Goal: Transaction & Acquisition: Purchase product/service

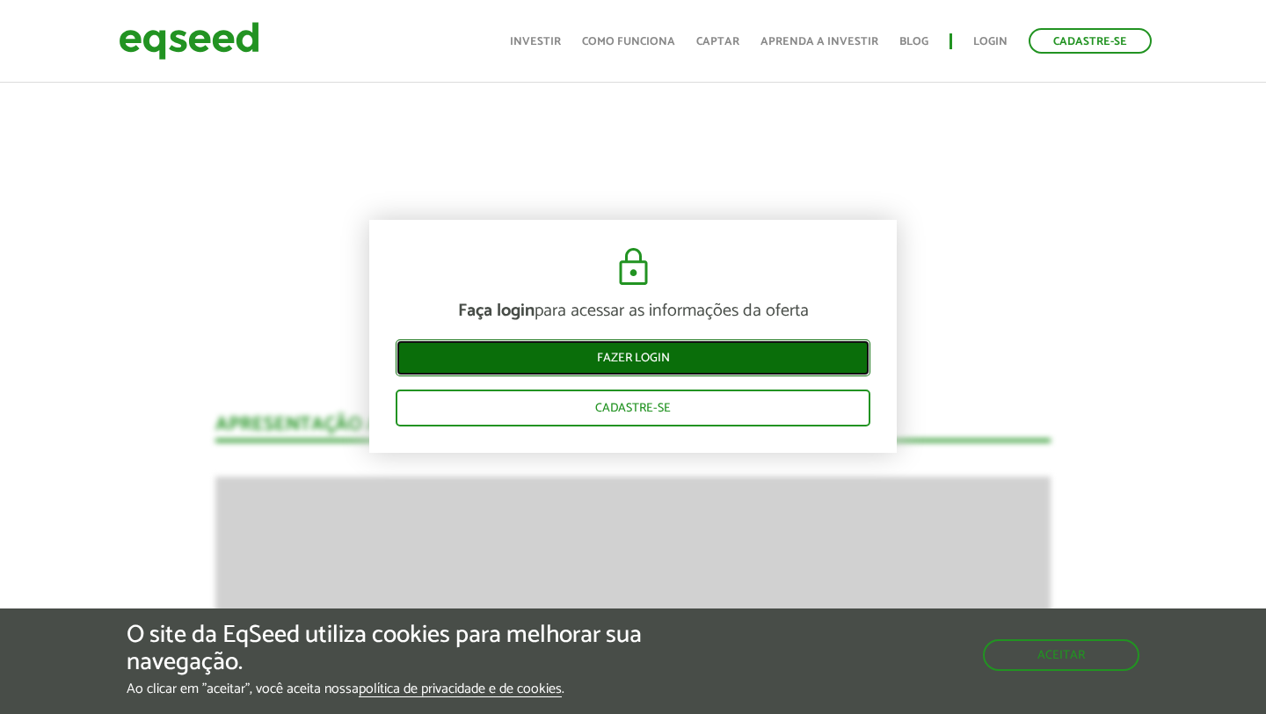
click at [648, 349] on link "Fazer login" at bounding box center [633, 357] width 475 height 37
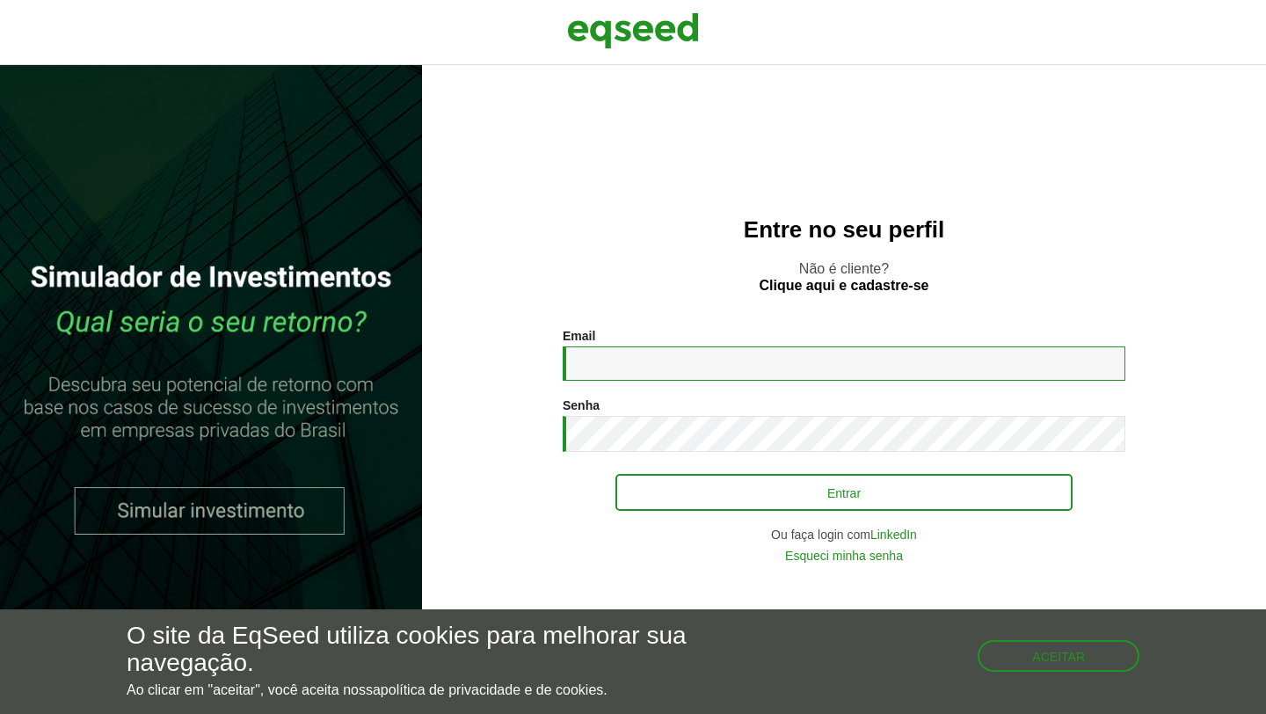
type input "**********"
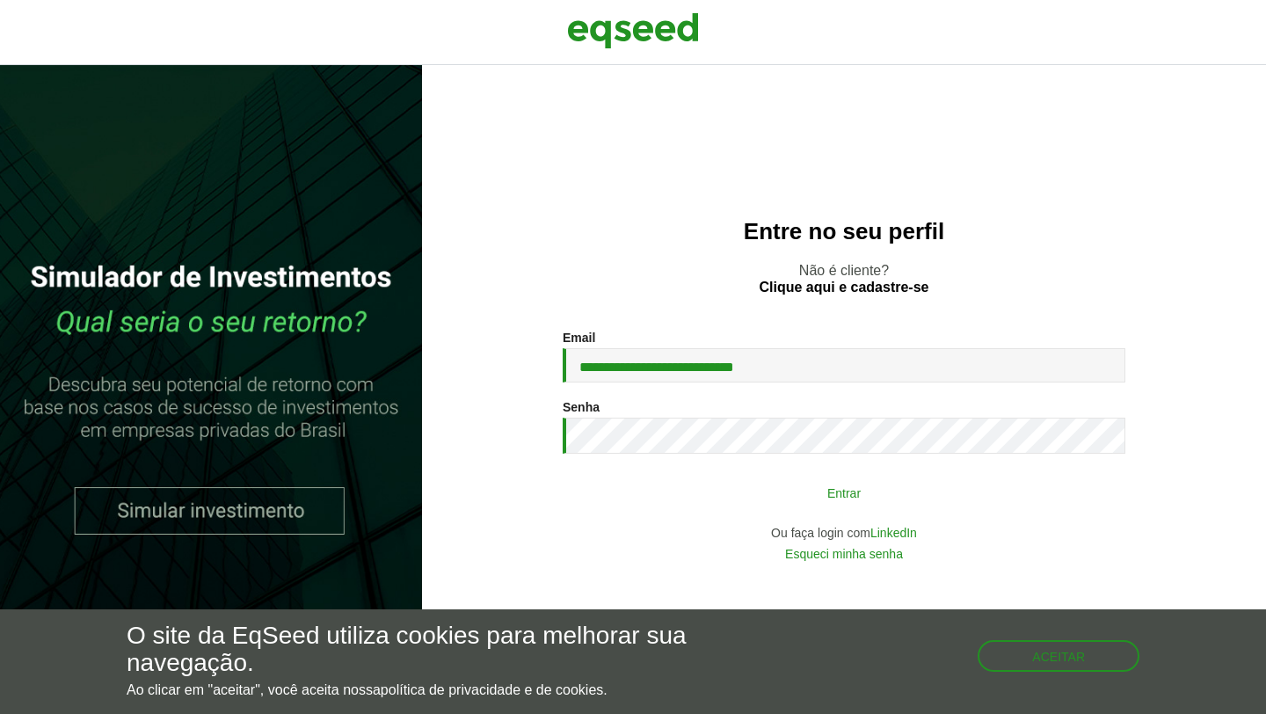
click at [848, 488] on button "Entrar" at bounding box center [843, 492] width 457 height 33
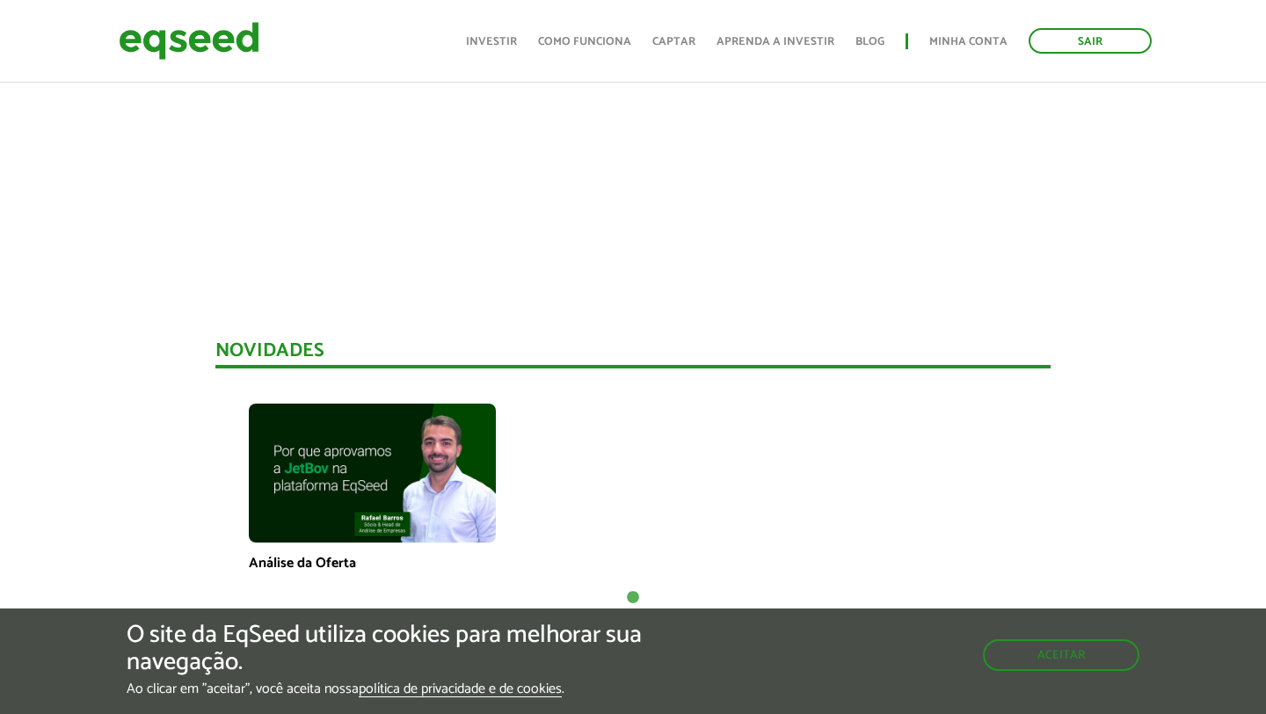
scroll to position [964, 0]
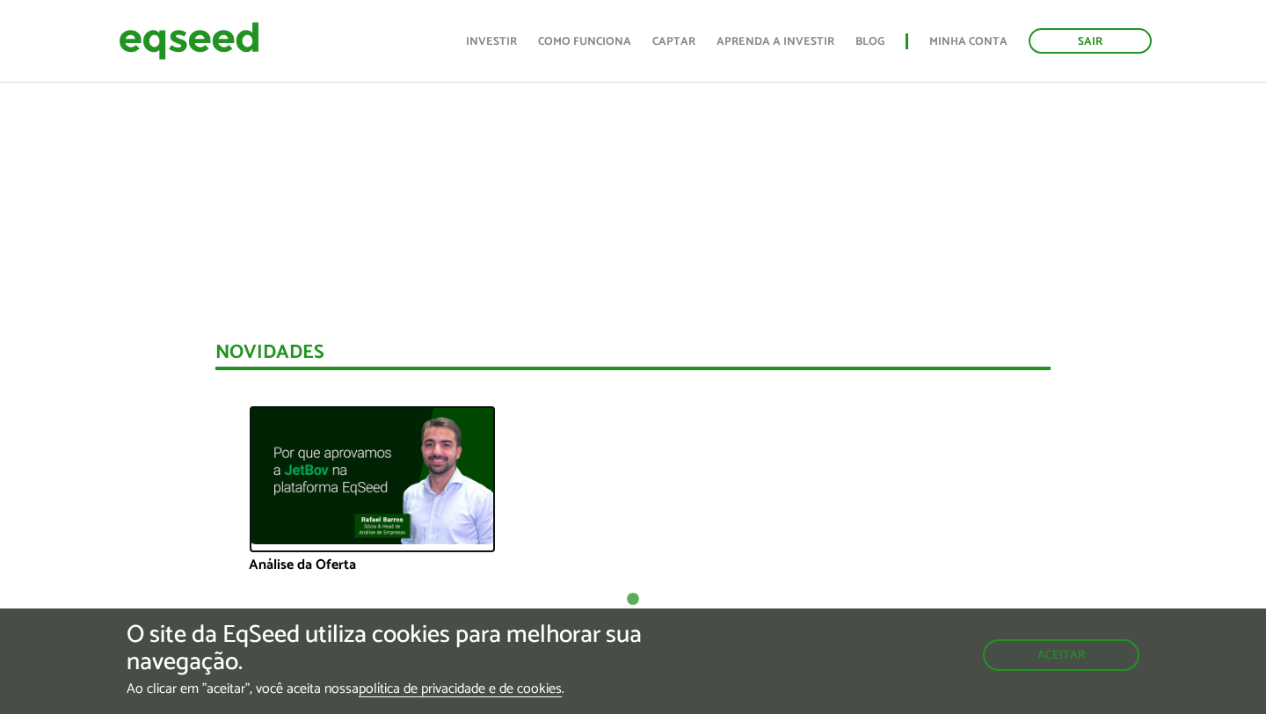
click at [362, 472] on img at bounding box center [372, 474] width 247 height 139
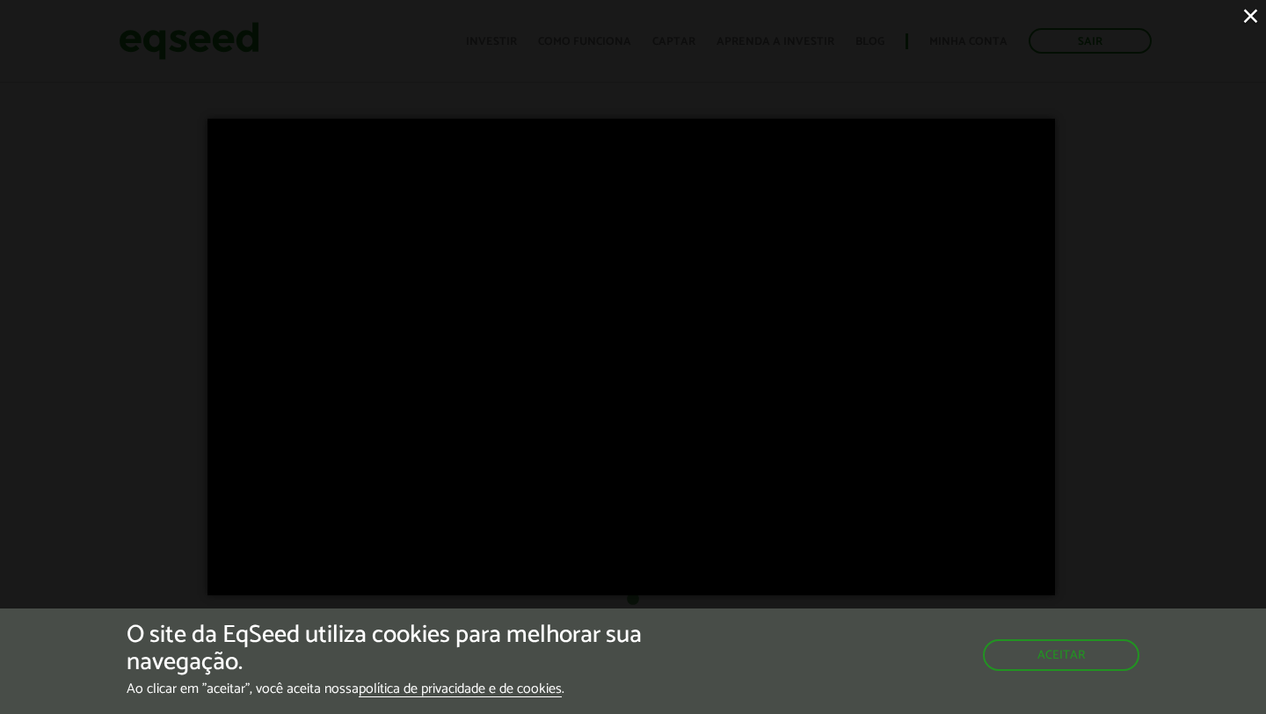
click at [1249, 16] on button "×" at bounding box center [1250, 15] width 31 height 31
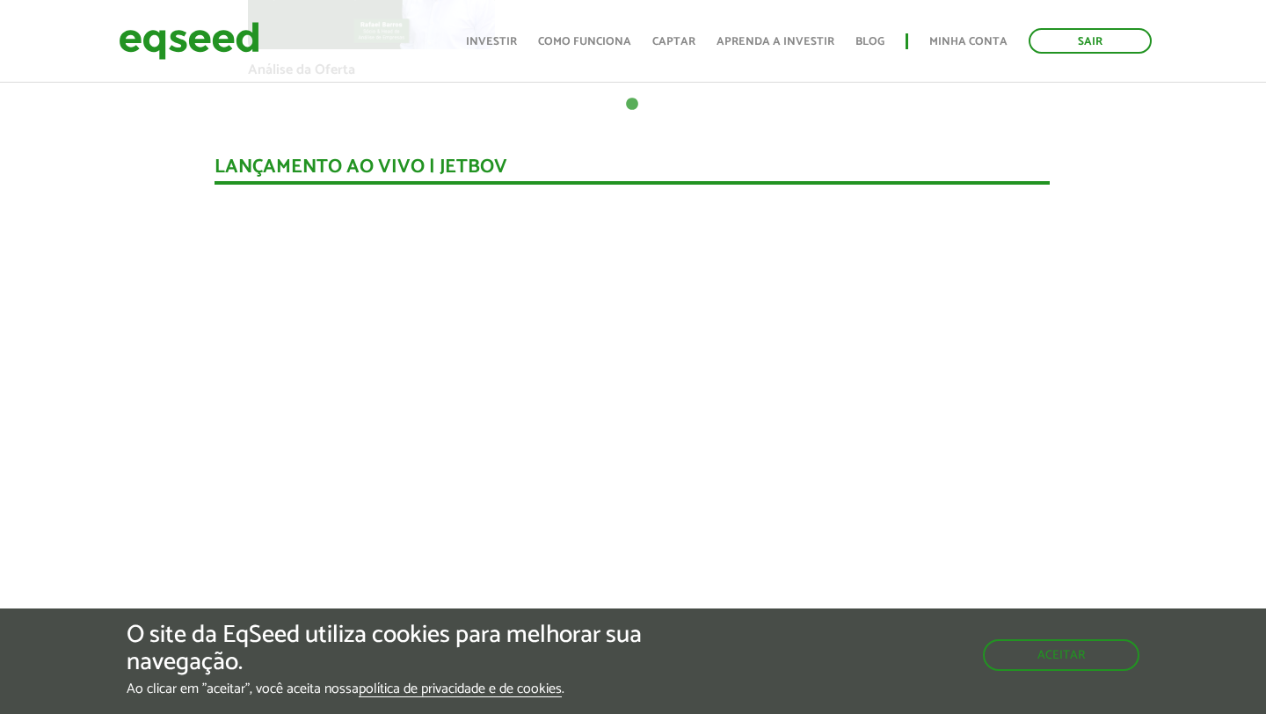
scroll to position [1511, 1]
